Goal: Task Accomplishment & Management: Manage account settings

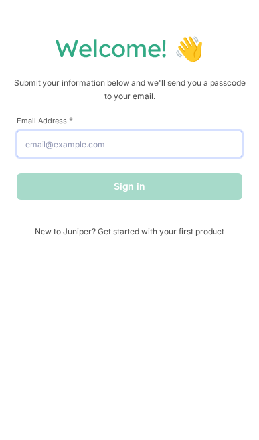
click at [175, 145] on input "Email Address *" at bounding box center [129, 144] width 225 height 27
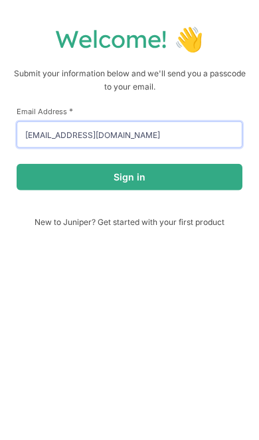
type input "[EMAIL_ADDRESS][DOMAIN_NAME]"
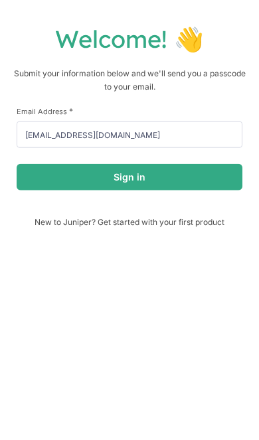
click at [214, 177] on button "Sign in" at bounding box center [129, 186] width 225 height 27
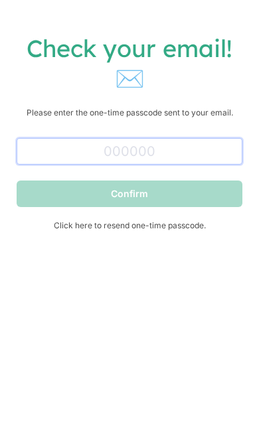
click at [212, 151] on input "text" at bounding box center [129, 151] width 225 height 27
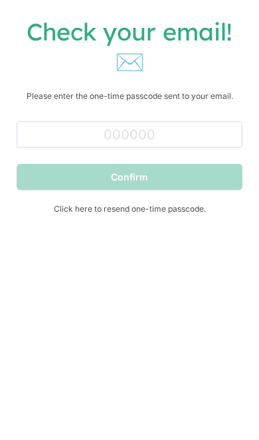
click at [188, 220] on span "Click here to resend one-time passcode." at bounding box center [129, 225] width 225 height 10
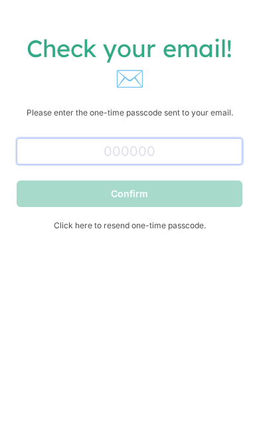
click at [212, 153] on input "text" at bounding box center [129, 151] width 225 height 27
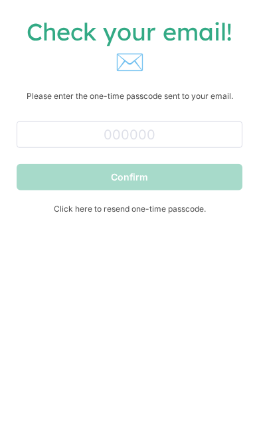
click at [187, 220] on span "Click here to resend one-time passcode." at bounding box center [129, 225] width 225 height 10
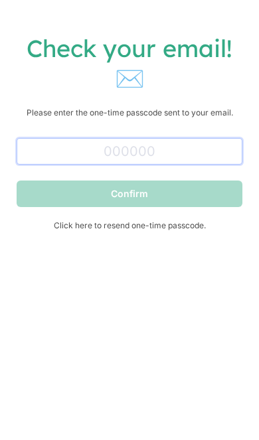
click at [66, 154] on input "text" at bounding box center [129, 151] width 225 height 27
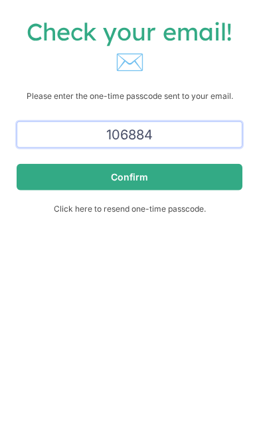
type input "106884"
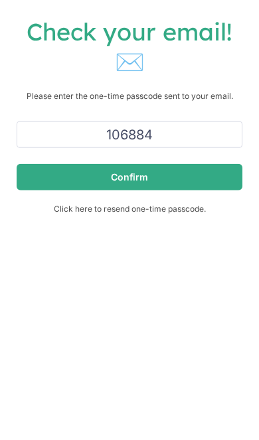
click at [222, 180] on button "Confirm" at bounding box center [129, 193] width 225 height 27
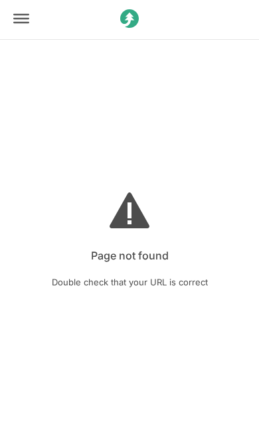
click at [19, 23] on icon at bounding box center [21, 19] width 16 height 16
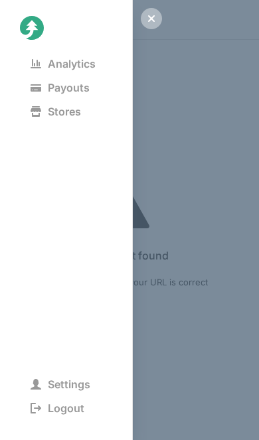
click at [59, 68] on span "Analytics" at bounding box center [63, 63] width 86 height 19
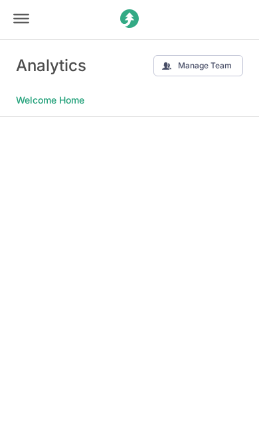
click at [24, 29] on div at bounding box center [21, 20] width 40 height 42
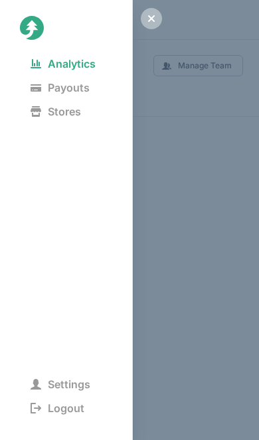
click at [44, 89] on span "Payouts" at bounding box center [60, 87] width 80 height 19
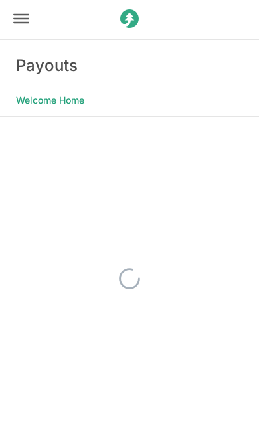
click at [32, 107] on Home "Welcome Home" at bounding box center [50, 100] width 68 height 19
click at [40, 95] on Home "Welcome Home" at bounding box center [50, 100] width 68 height 19
click at [17, 23] on icon at bounding box center [21, 19] width 16 height 16
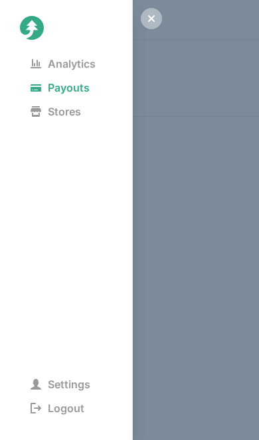
click at [48, 51] on div "Analytics Payouts Stores Settings Logout" at bounding box center [66, 220] width 133 height 440
click at [40, 71] on span "Analytics" at bounding box center [63, 63] width 86 height 19
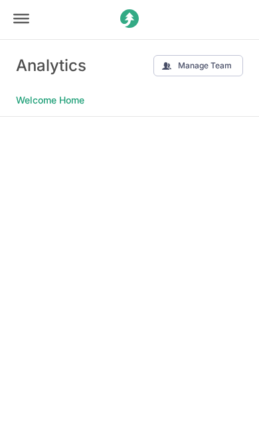
click at [21, 25] on icon at bounding box center [21, 19] width 16 height 16
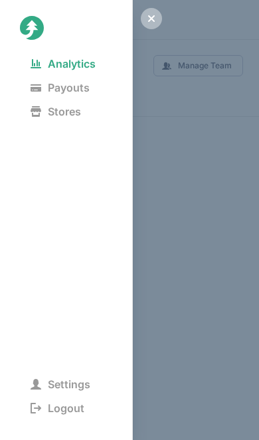
click at [40, 67] on icon at bounding box center [36, 63] width 11 height 9
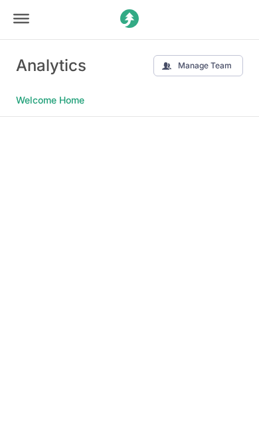
click at [23, 28] on div at bounding box center [21, 20] width 40 height 42
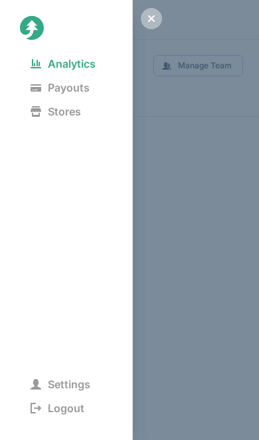
click at [55, 88] on span "Payouts" at bounding box center [60, 87] width 80 height 19
